Goal: Information Seeking & Learning: Learn about a topic

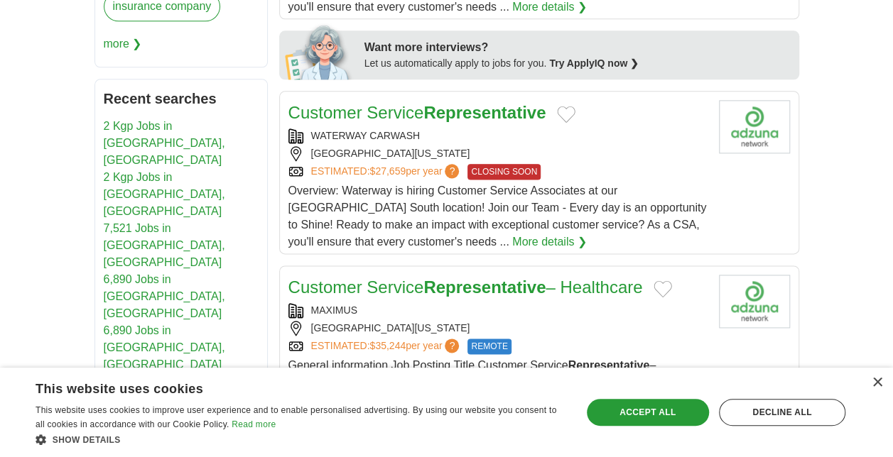
scroll to position [858, 0]
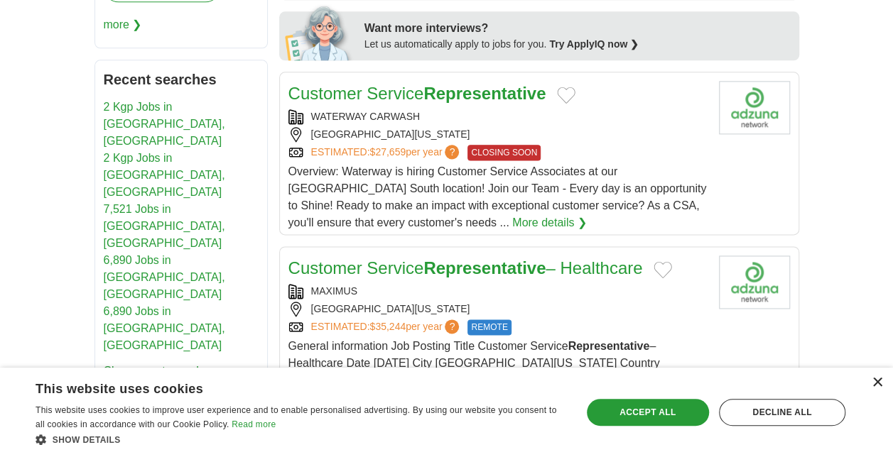
click at [875, 381] on div "×" at bounding box center [877, 383] width 11 height 11
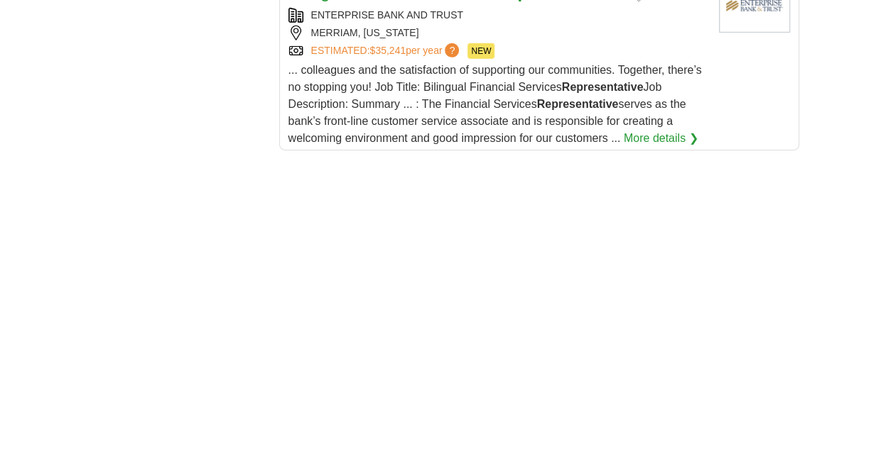
scroll to position [2238, 0]
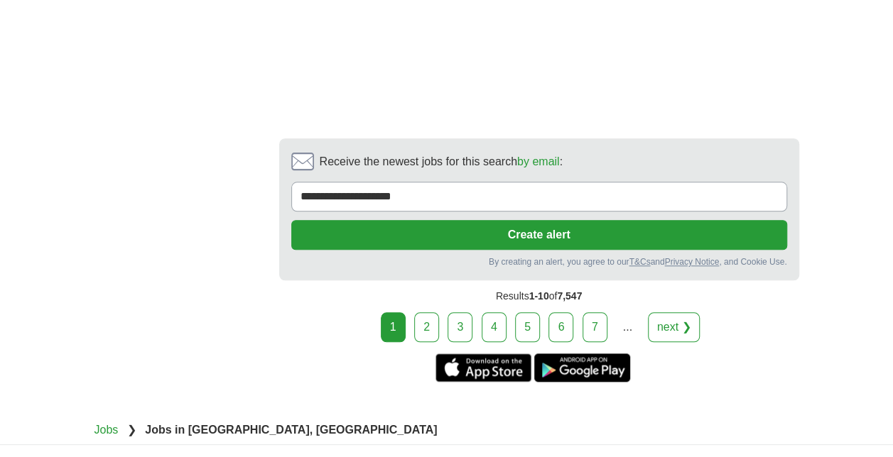
scroll to position [3268, 0]
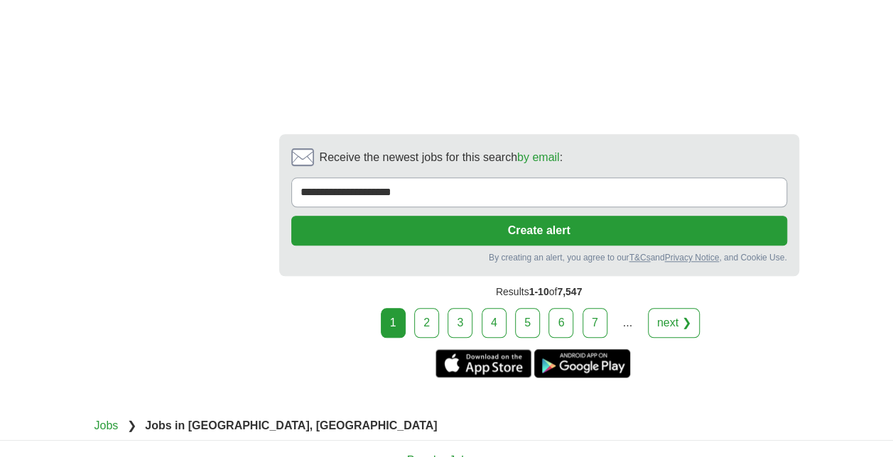
click at [433, 308] on link "2" at bounding box center [426, 323] width 25 height 30
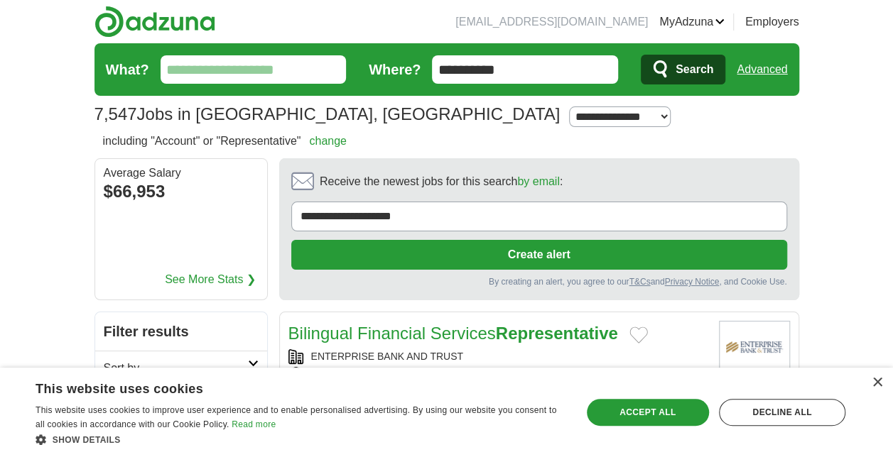
click at [110, 21] on img at bounding box center [154, 22] width 121 height 32
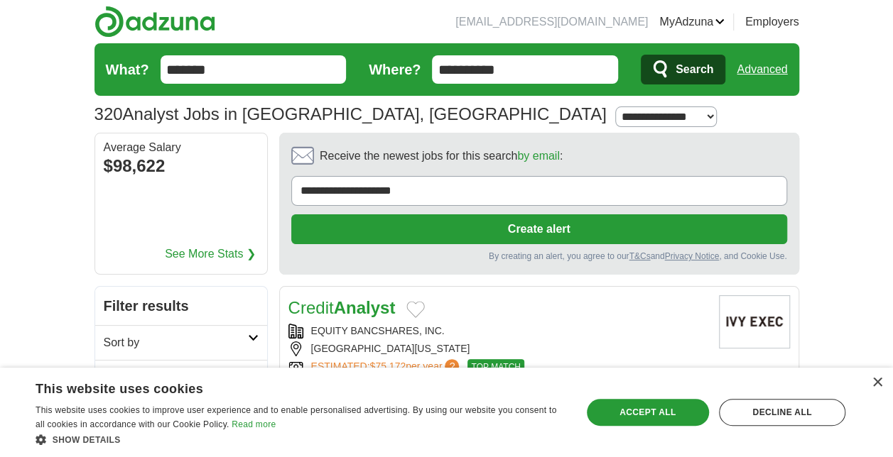
click at [166, 68] on input "*******" at bounding box center [254, 69] width 186 height 28
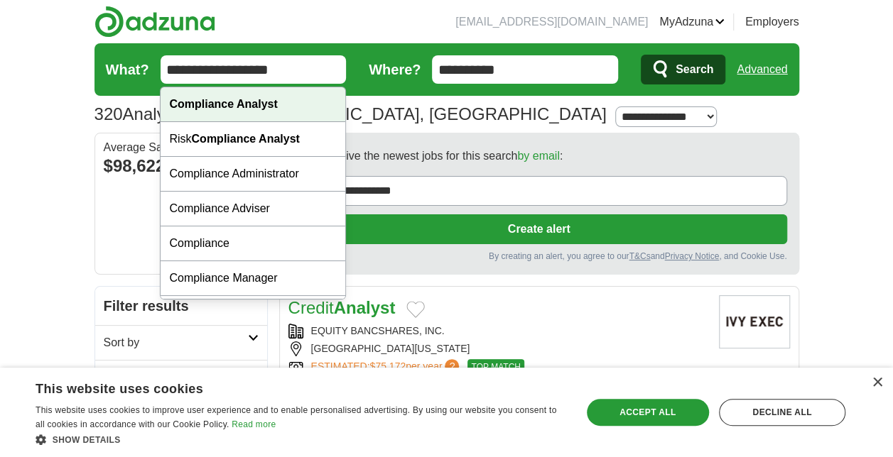
click at [251, 103] on strong "Compliance Analyst" at bounding box center [223, 104] width 108 height 12
type input "**********"
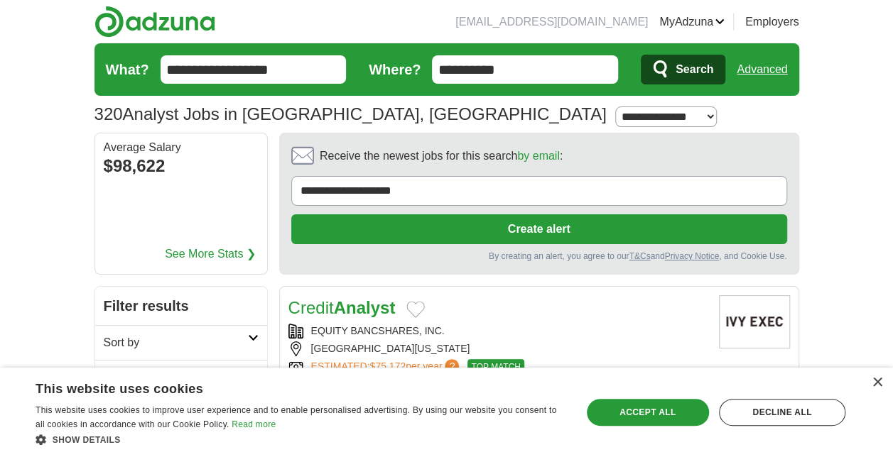
click at [682, 64] on span "Search" at bounding box center [695, 69] width 38 height 28
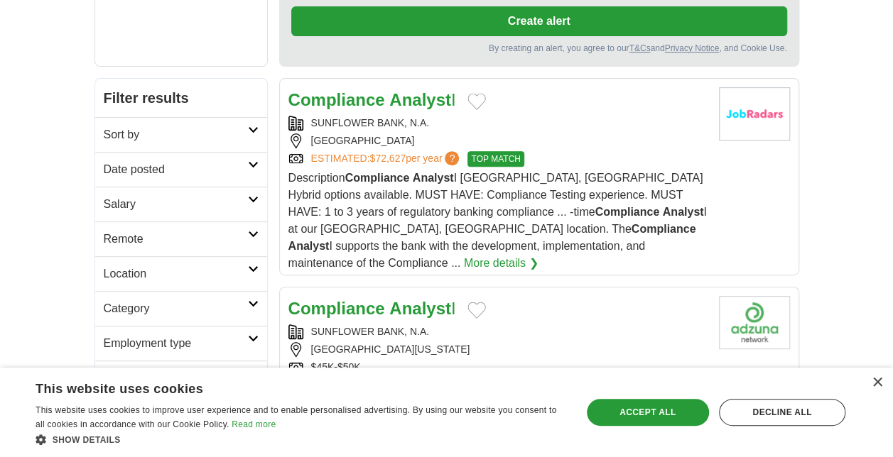
scroll to position [250, 0]
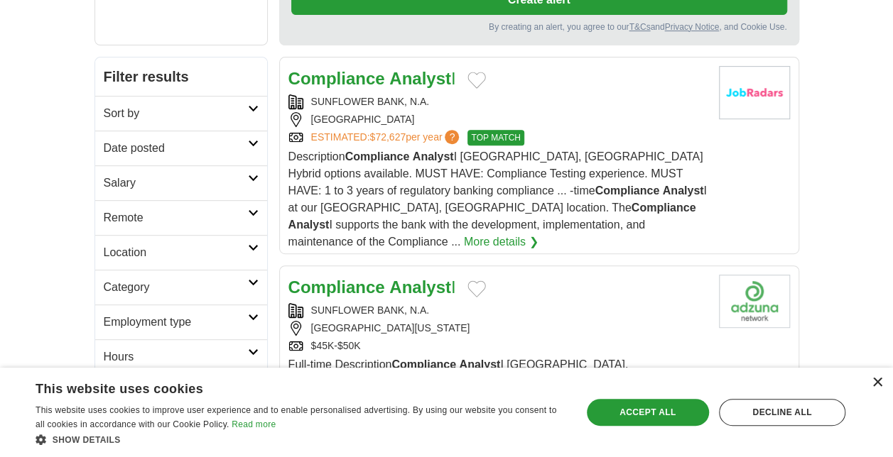
click at [876, 382] on div "×" at bounding box center [877, 383] width 11 height 11
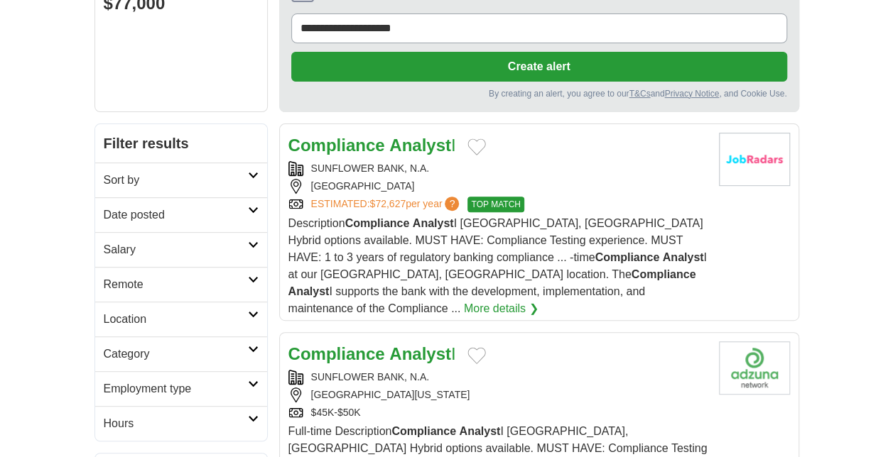
scroll to position [0, 0]
